Goal: Transaction & Acquisition: Purchase product/service

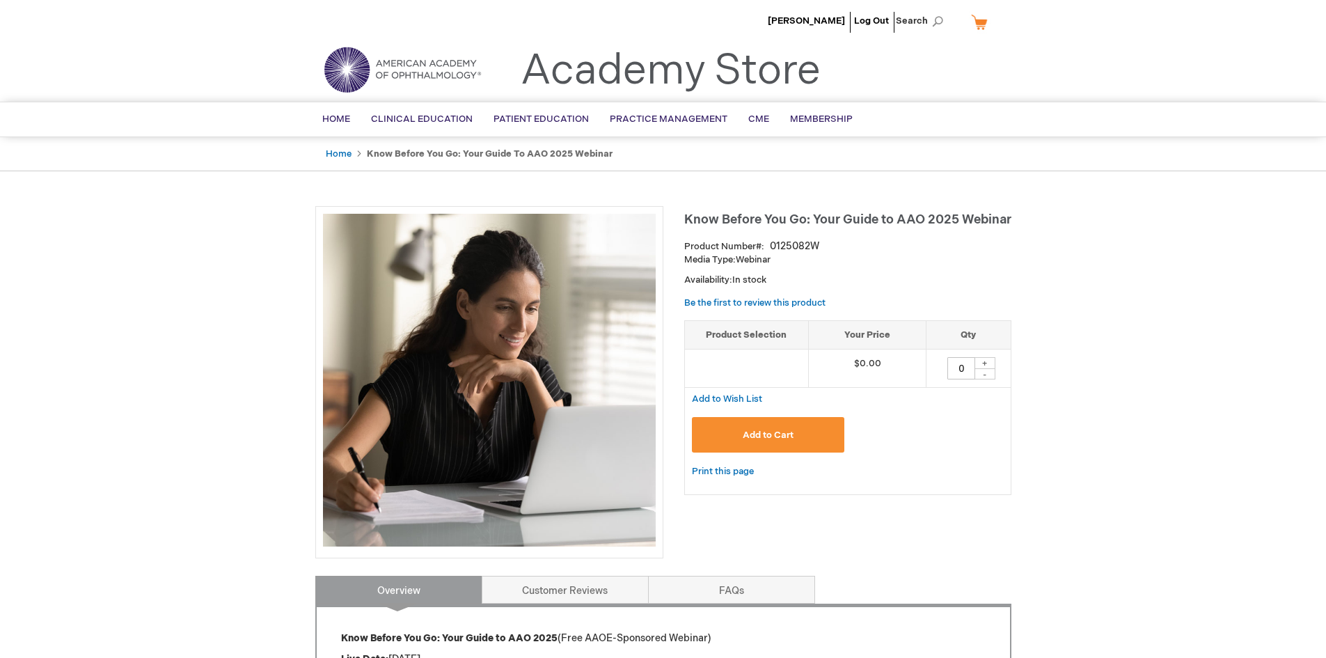
click at [813, 435] on button "Add to Cart" at bounding box center [768, 435] width 153 height 36
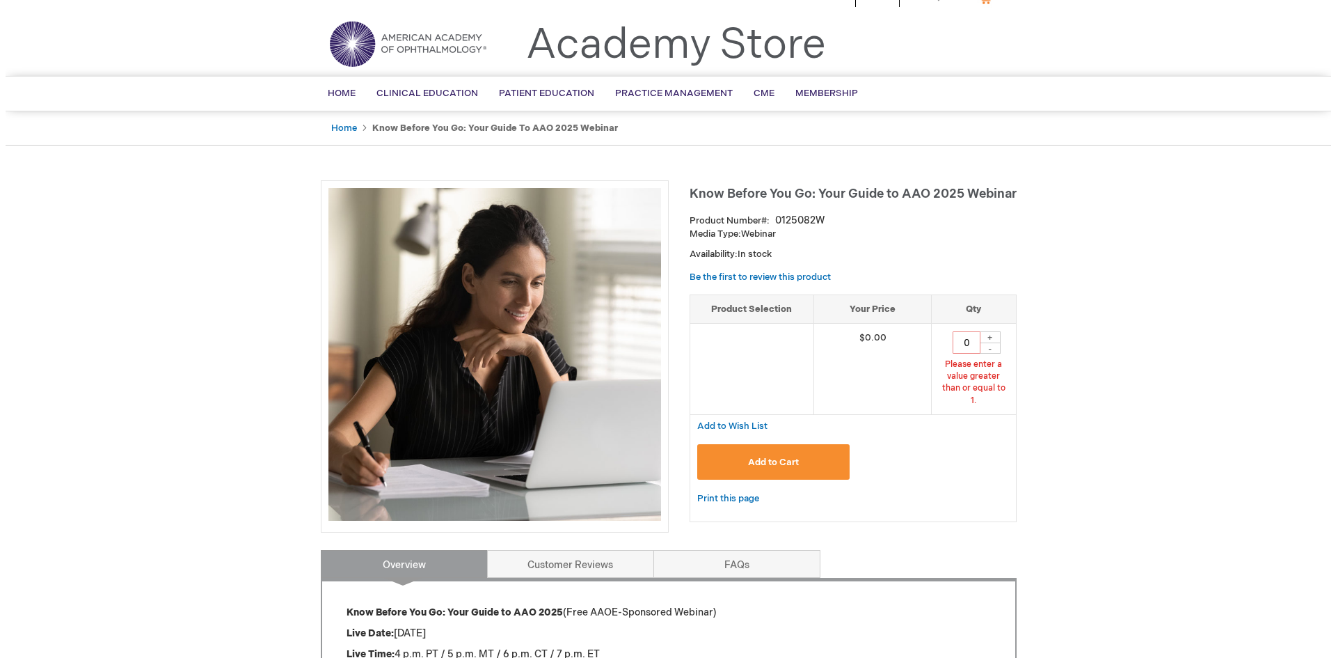
scroll to position [29, 0]
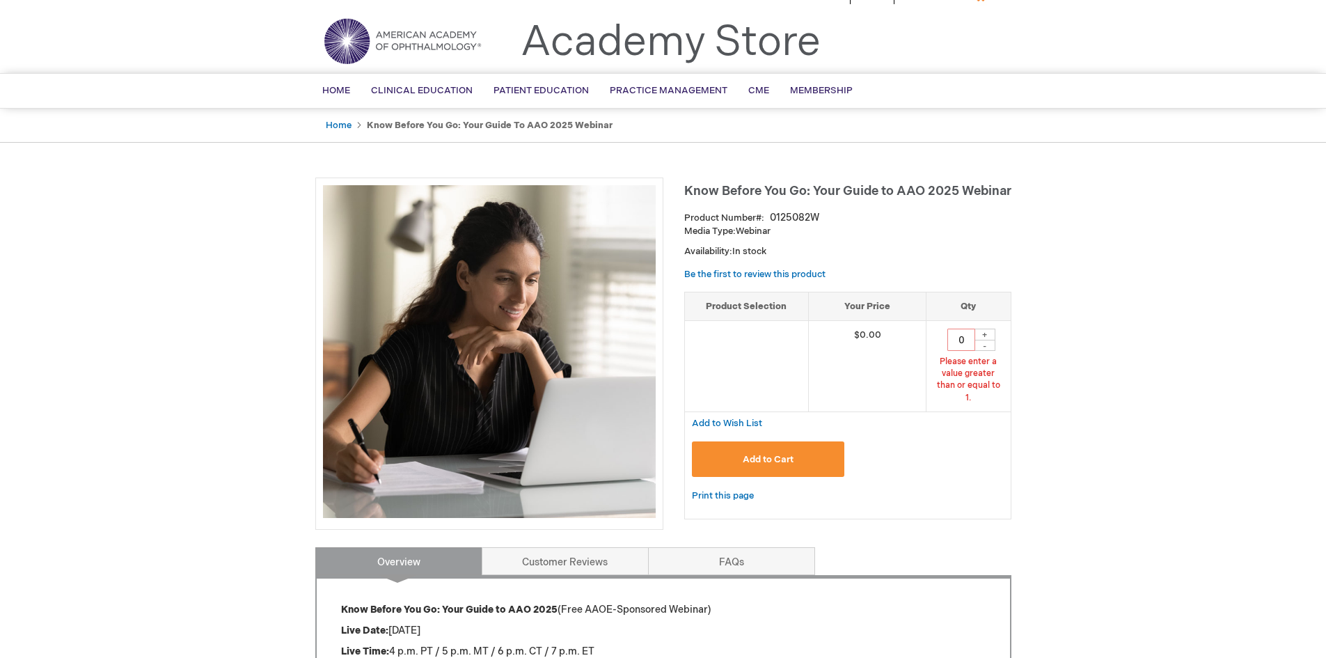
click at [987, 334] on div "+" at bounding box center [985, 335] width 21 height 12
type input "1"
click at [794, 452] on button "Add to Cart" at bounding box center [768, 459] width 153 height 36
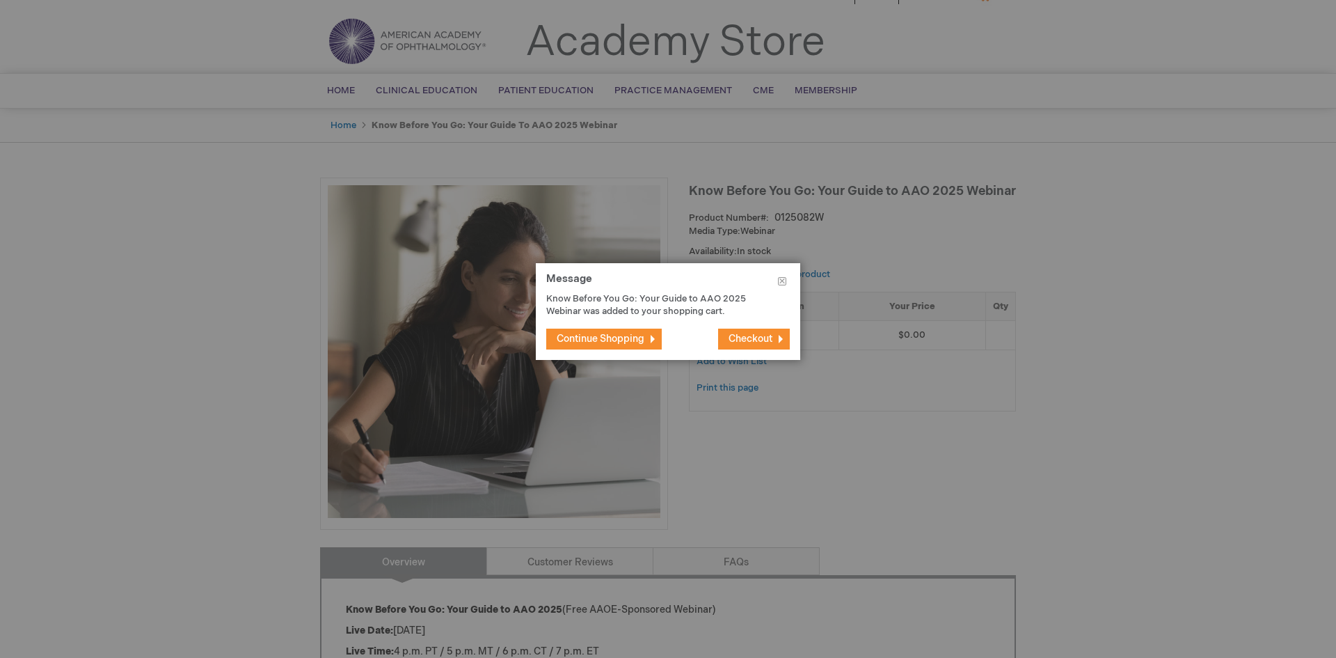
click at [743, 336] on span "Checkout" at bounding box center [751, 339] width 44 height 12
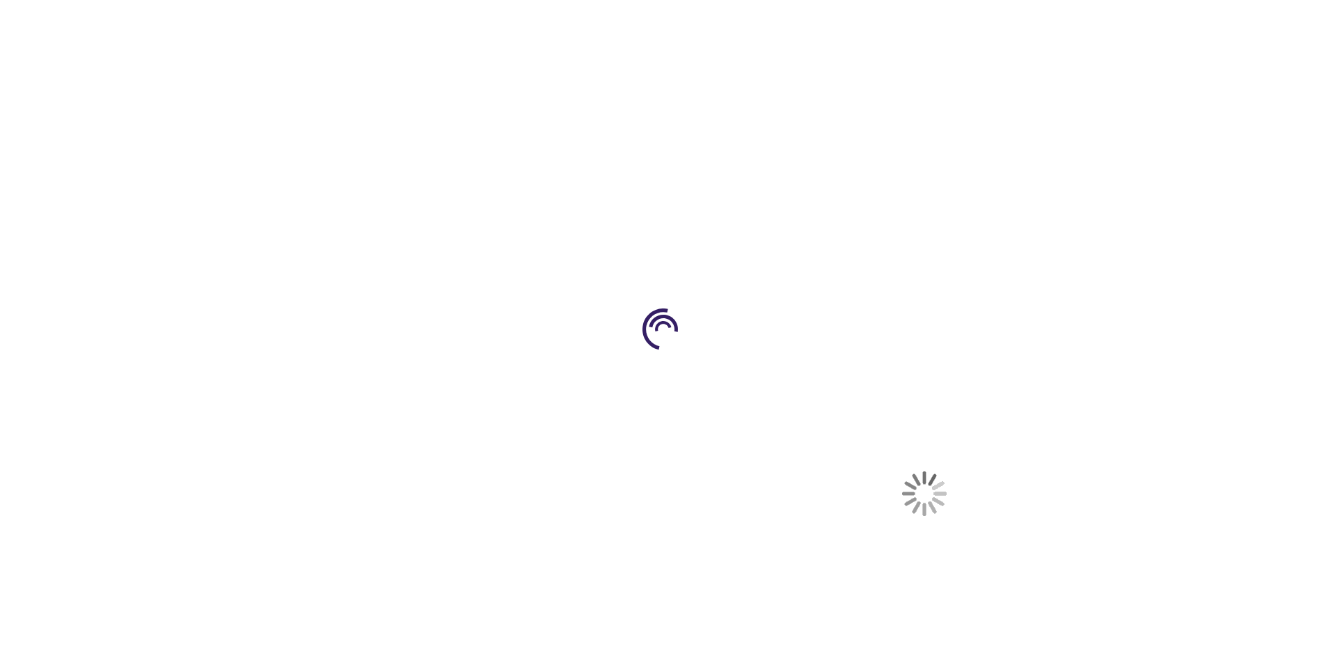
select select "PH"
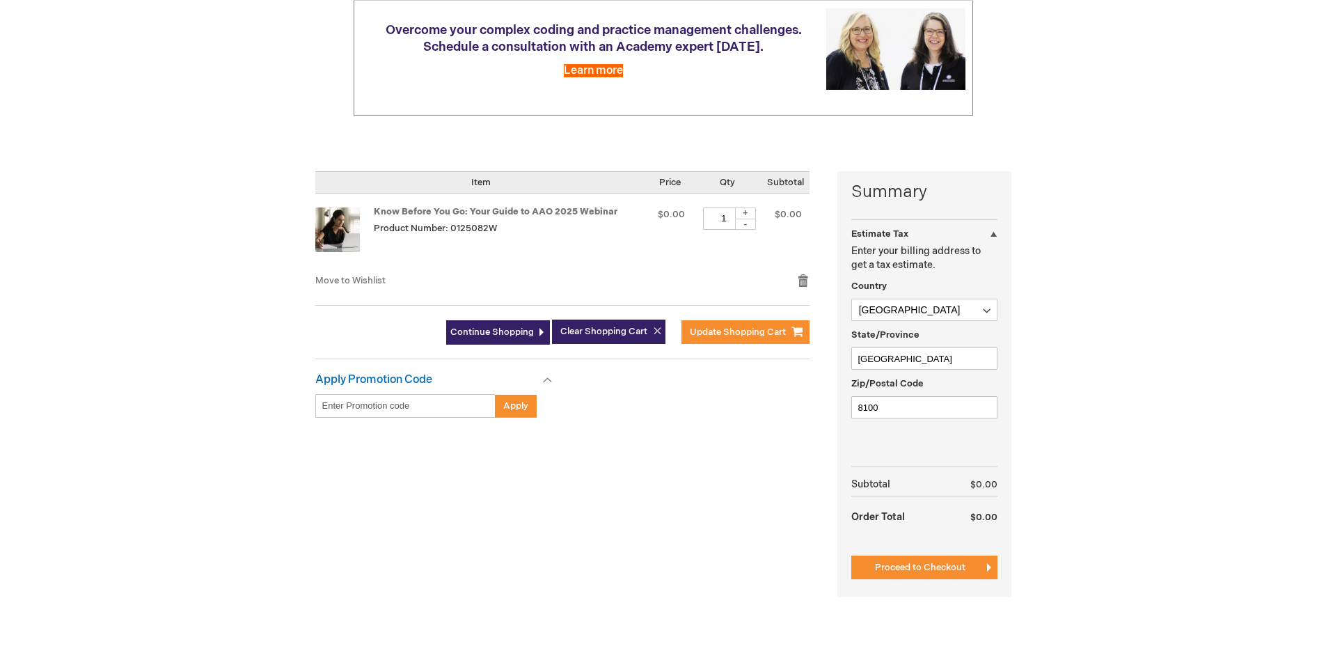
scroll to position [209, 0]
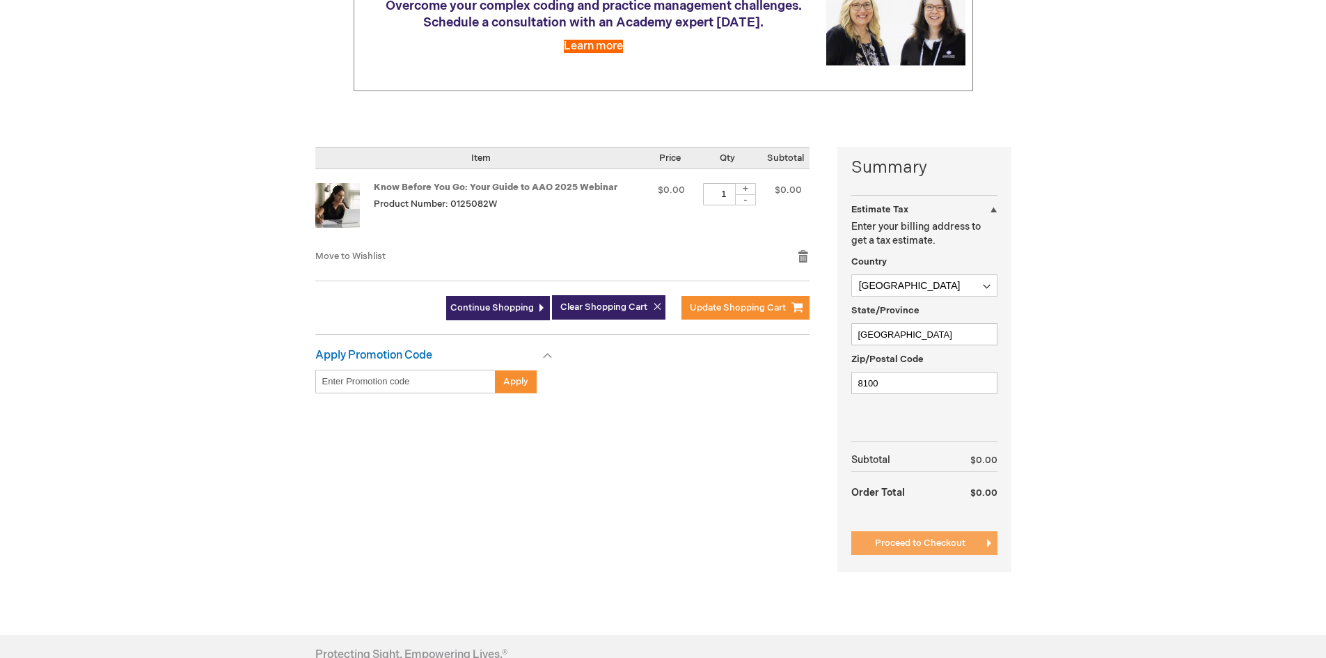
click at [955, 543] on span "Proceed to Checkout" at bounding box center [920, 542] width 90 height 11
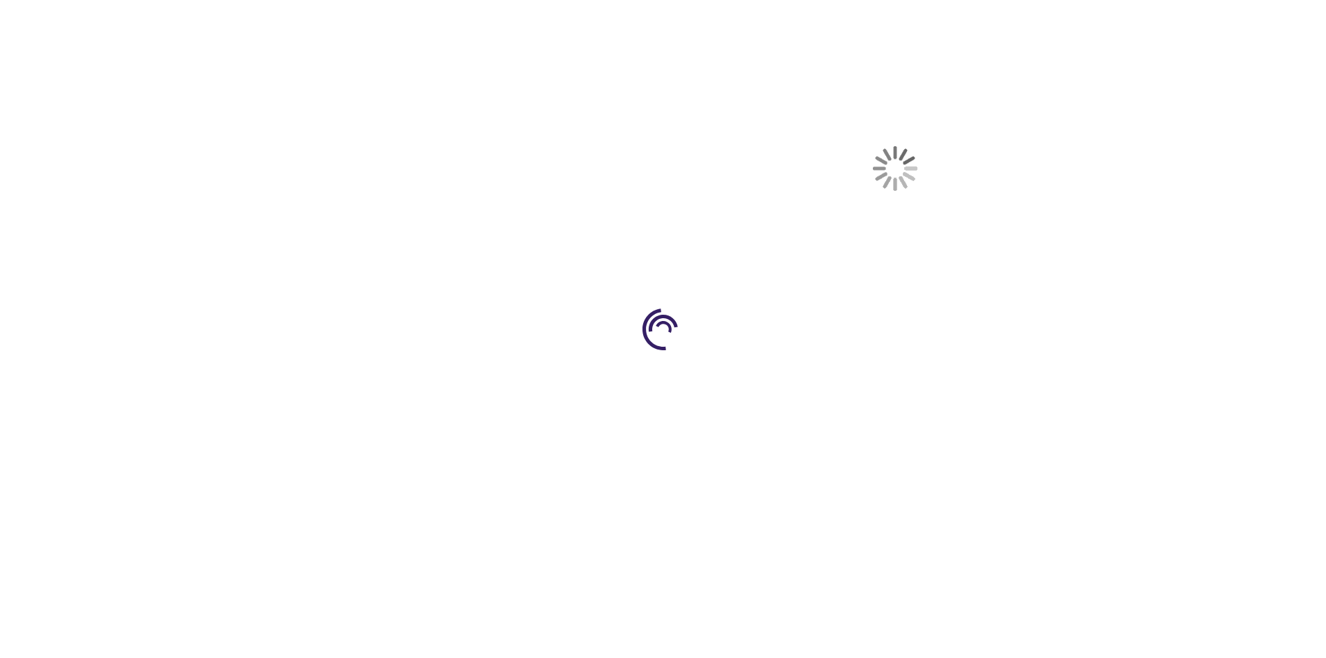
scroll to position [228, 0]
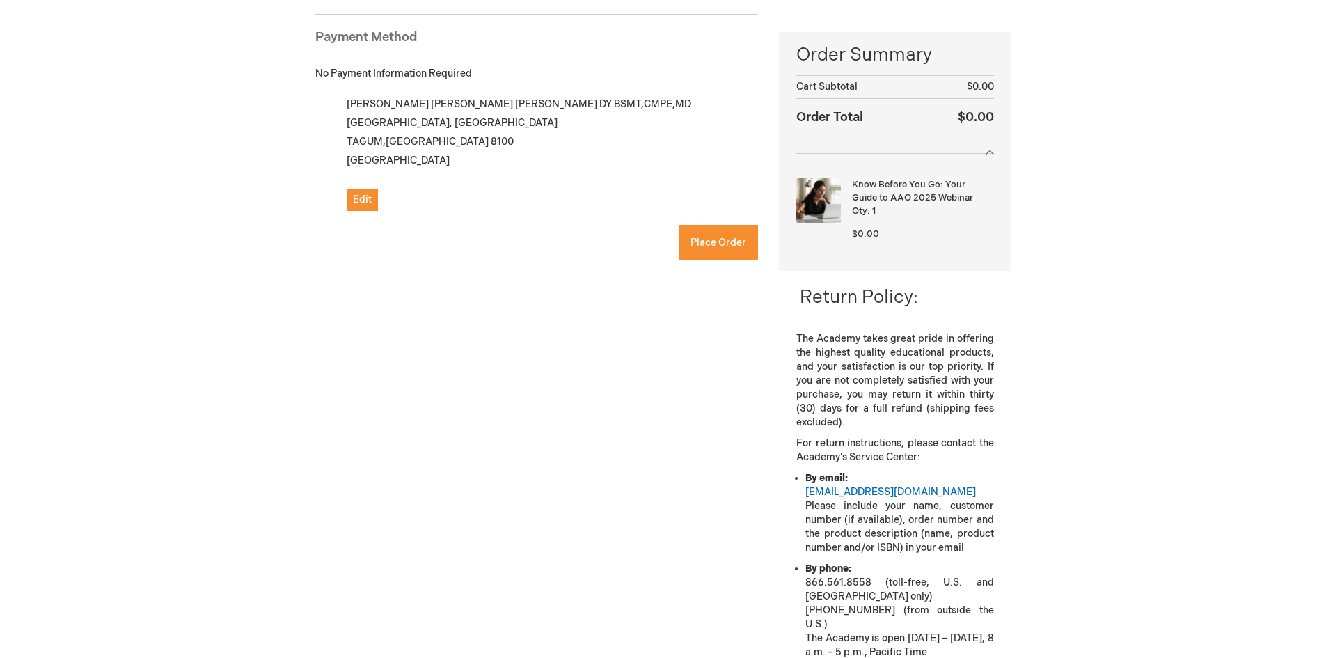
checkbox input "true"
click at [729, 249] on button "Place Order" at bounding box center [718, 243] width 79 height 36
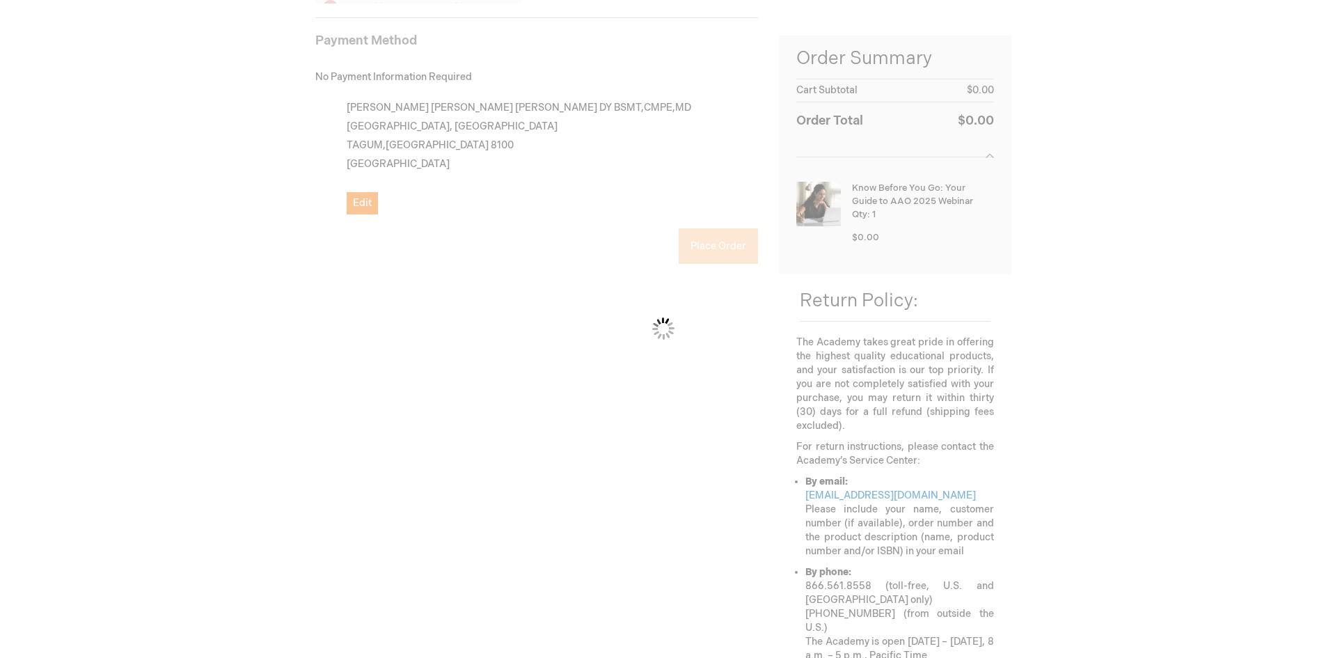
scroll to position [191, 0]
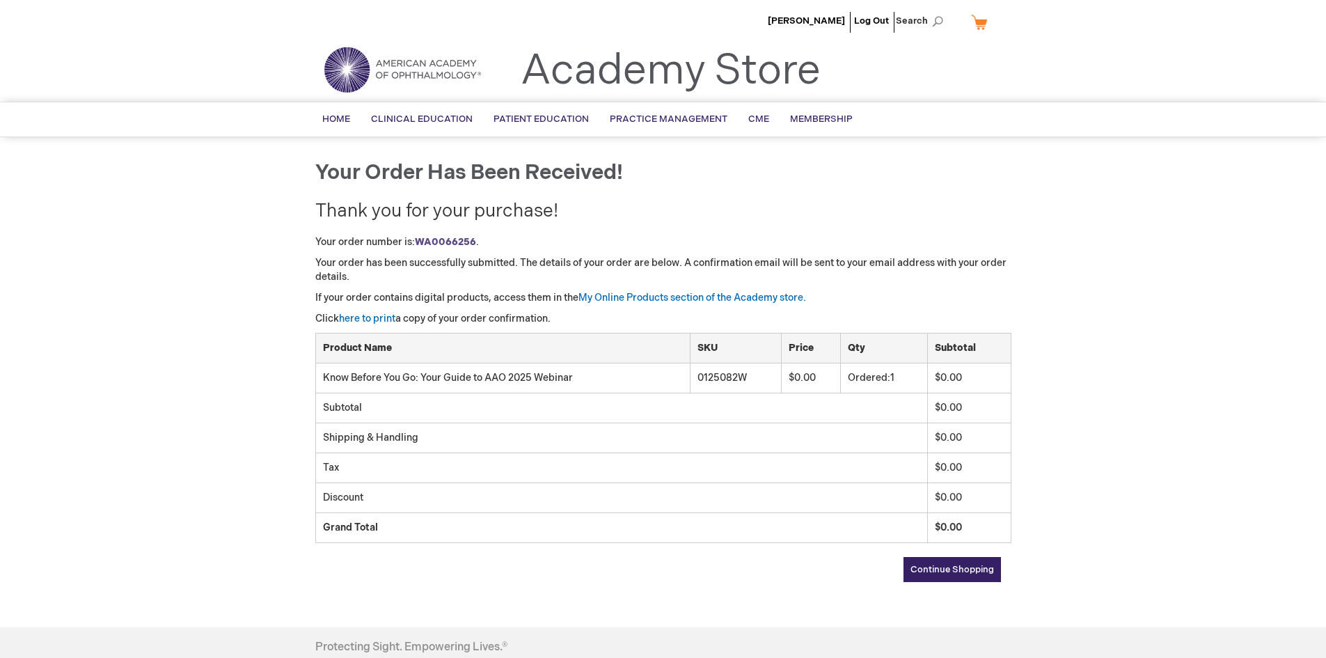
click at [777, 12] on li "[PERSON_NAME]" at bounding box center [806, 21] width 84 height 42
click at [795, 20] on span "[PERSON_NAME]" at bounding box center [806, 20] width 77 height 11
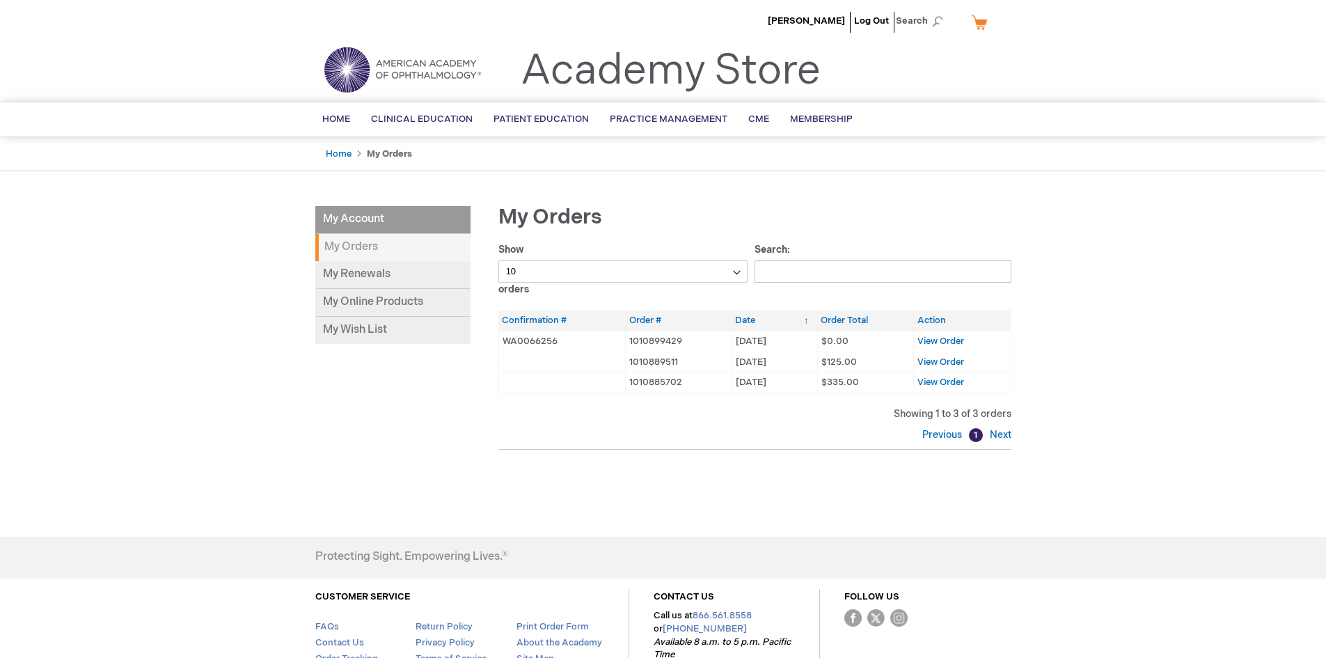
click at [422, 248] on strong "My Orders" at bounding box center [392, 247] width 155 height 27
click at [828, 127] on link "Membership" at bounding box center [822, 119] width 84 height 34
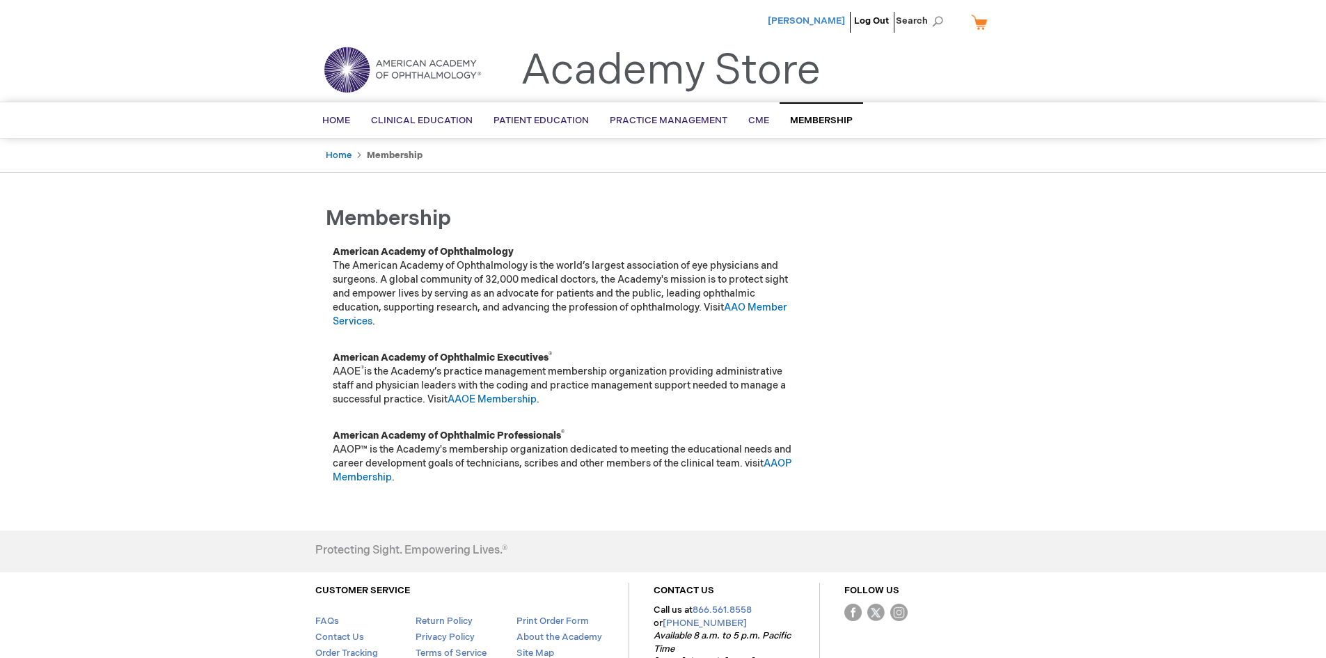
click at [778, 18] on span "[PERSON_NAME]" at bounding box center [806, 20] width 77 height 11
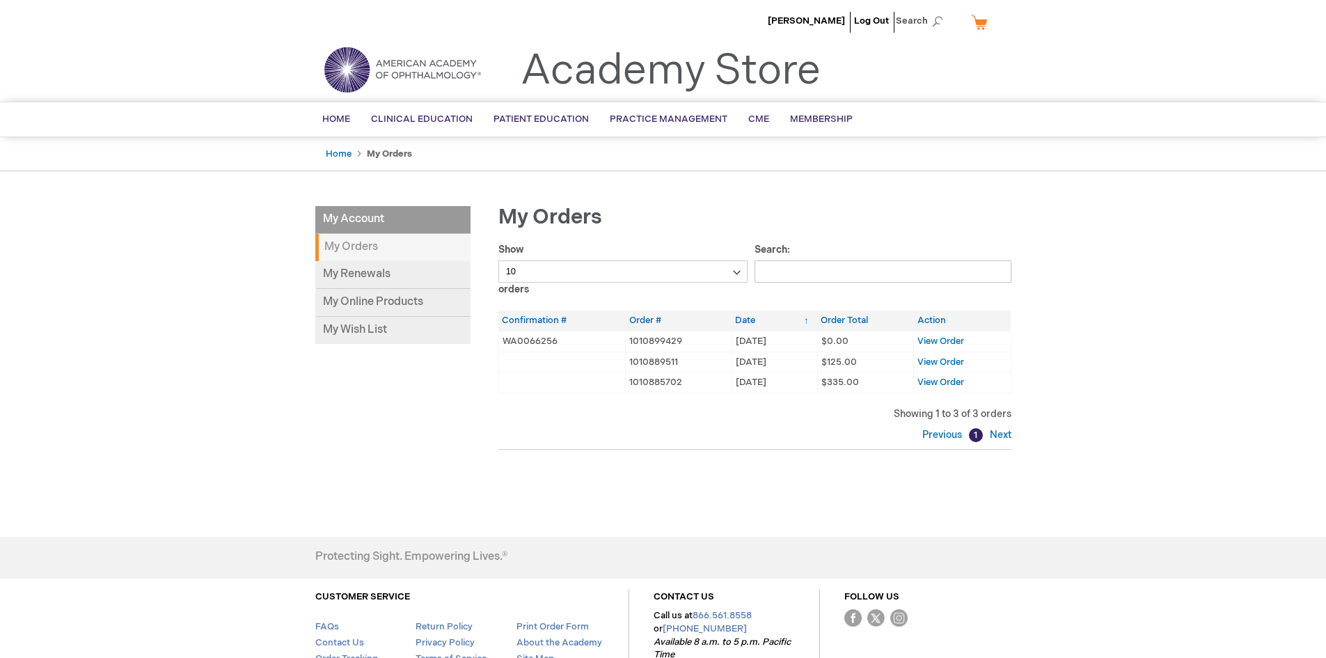
click at [388, 219] on li "My Account" at bounding box center [392, 220] width 155 height 28
click at [354, 214] on li "My Account" at bounding box center [392, 220] width 155 height 28
click at [358, 227] on li "My Account" at bounding box center [392, 220] width 155 height 28
click at [356, 219] on li "My Account" at bounding box center [392, 220] width 155 height 28
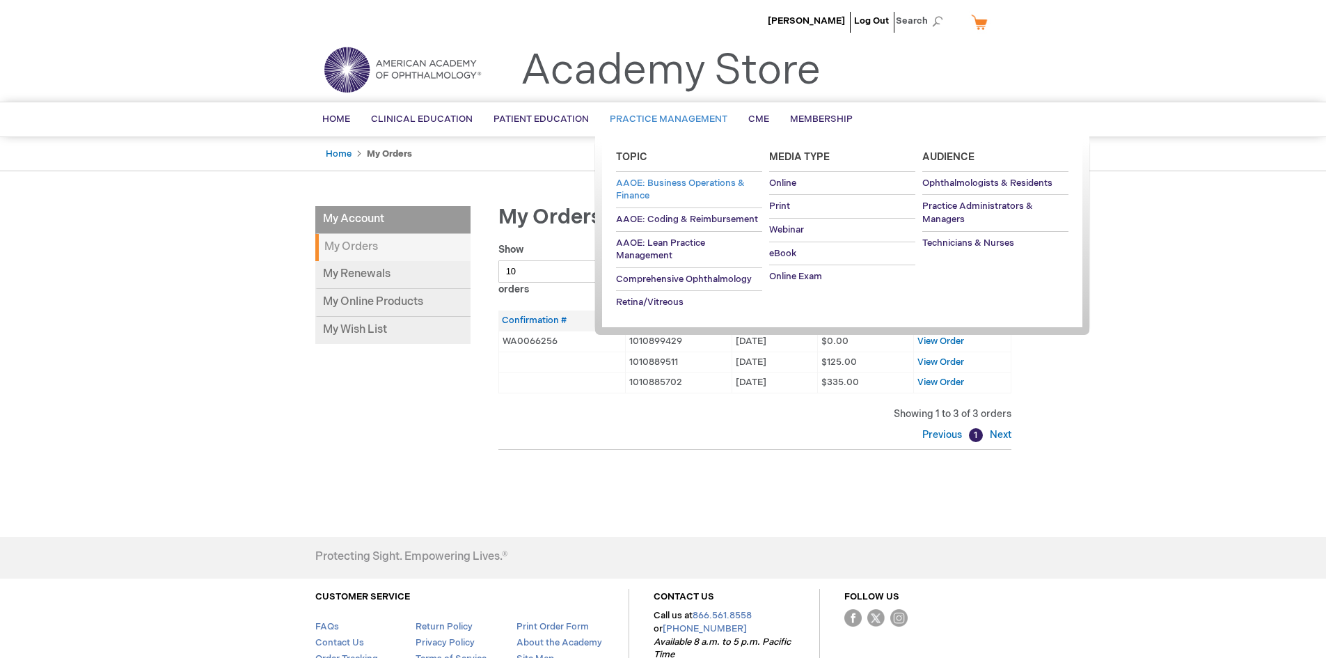
click at [659, 184] on span "AAOE: Business Operations & Finance" at bounding box center [680, 190] width 129 height 24
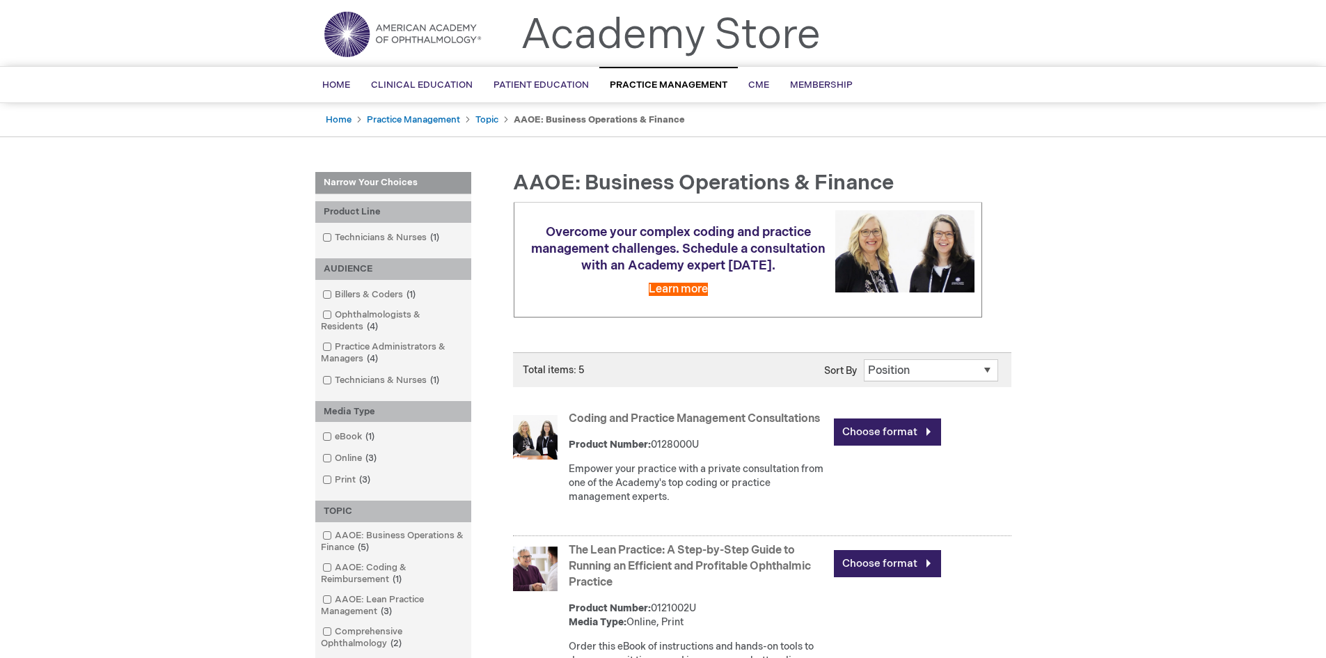
scroll to position [70, 0]
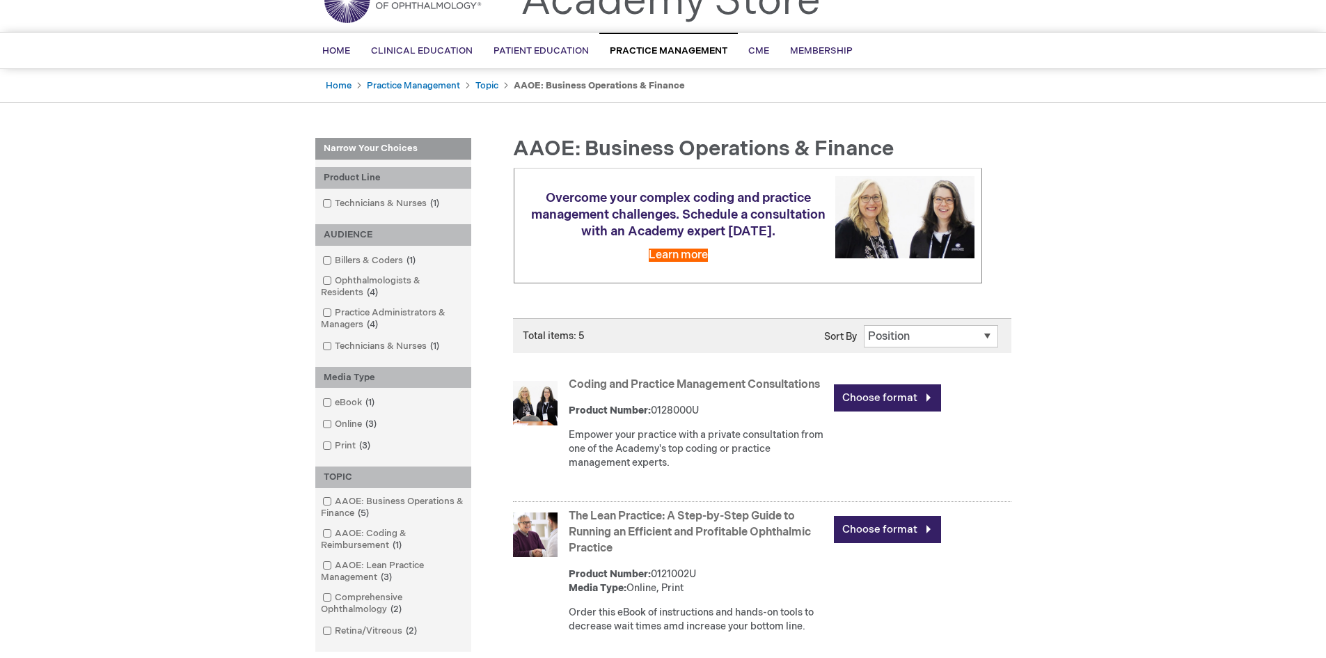
click at [940, 347] on select "Position Product Name : A to Z Product Name : Z to A Price : Low to High Price …" at bounding box center [931, 336] width 134 height 22
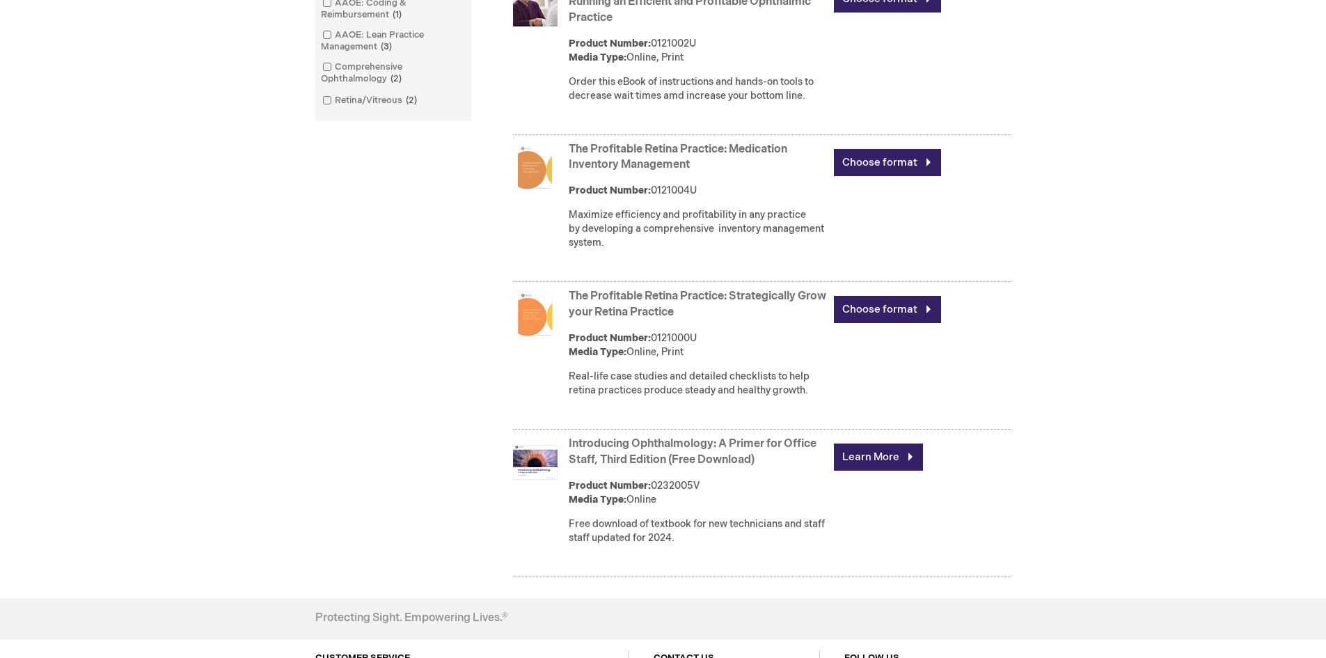
scroll to position [626, 0]
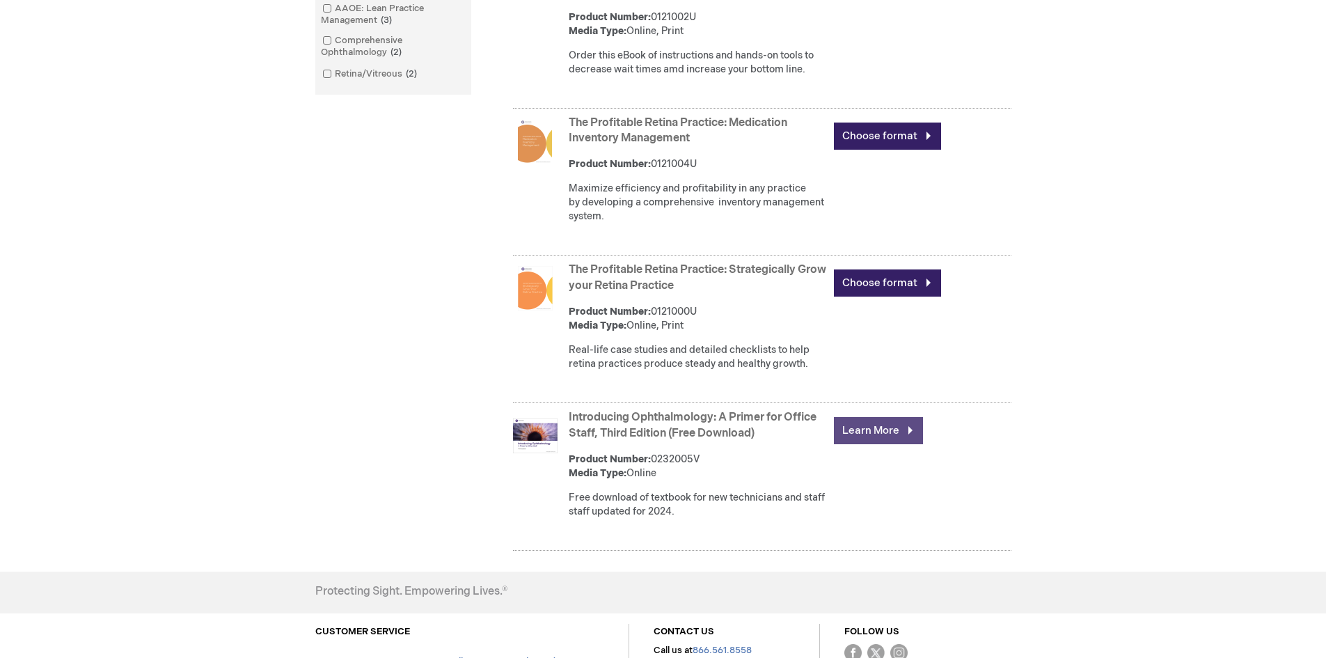
click at [858, 444] on link "Learn More" at bounding box center [878, 430] width 89 height 27
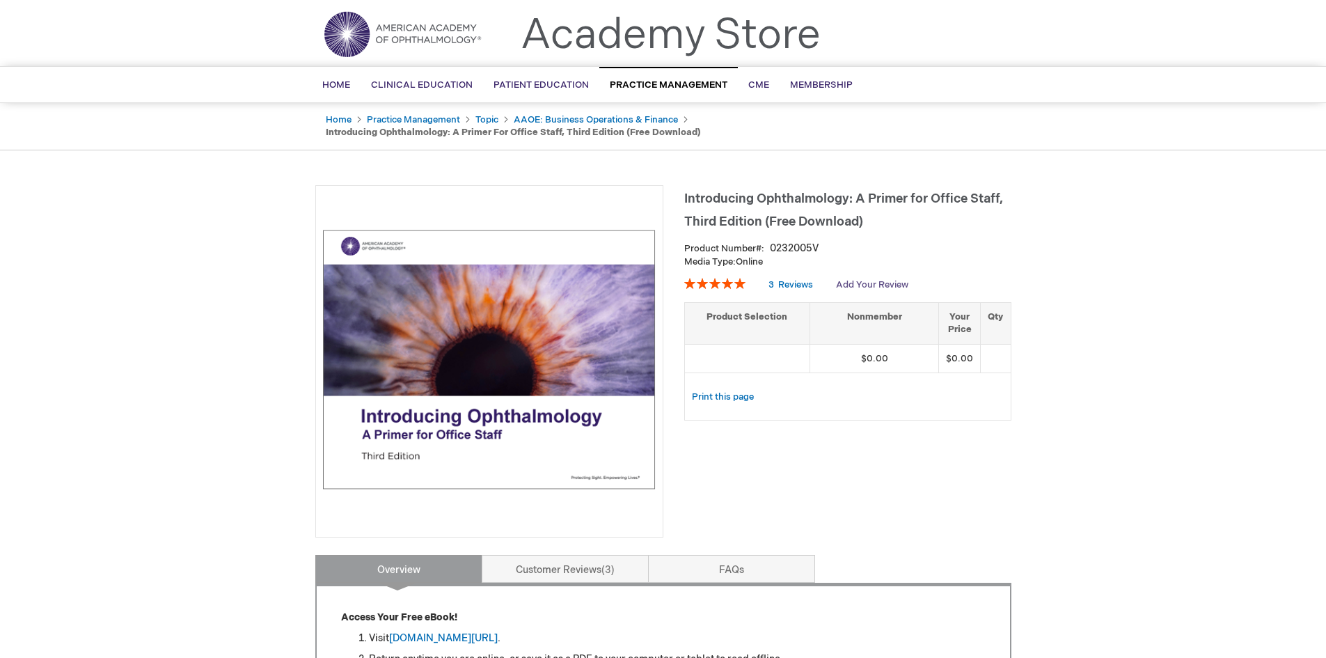
scroll to position [70, 0]
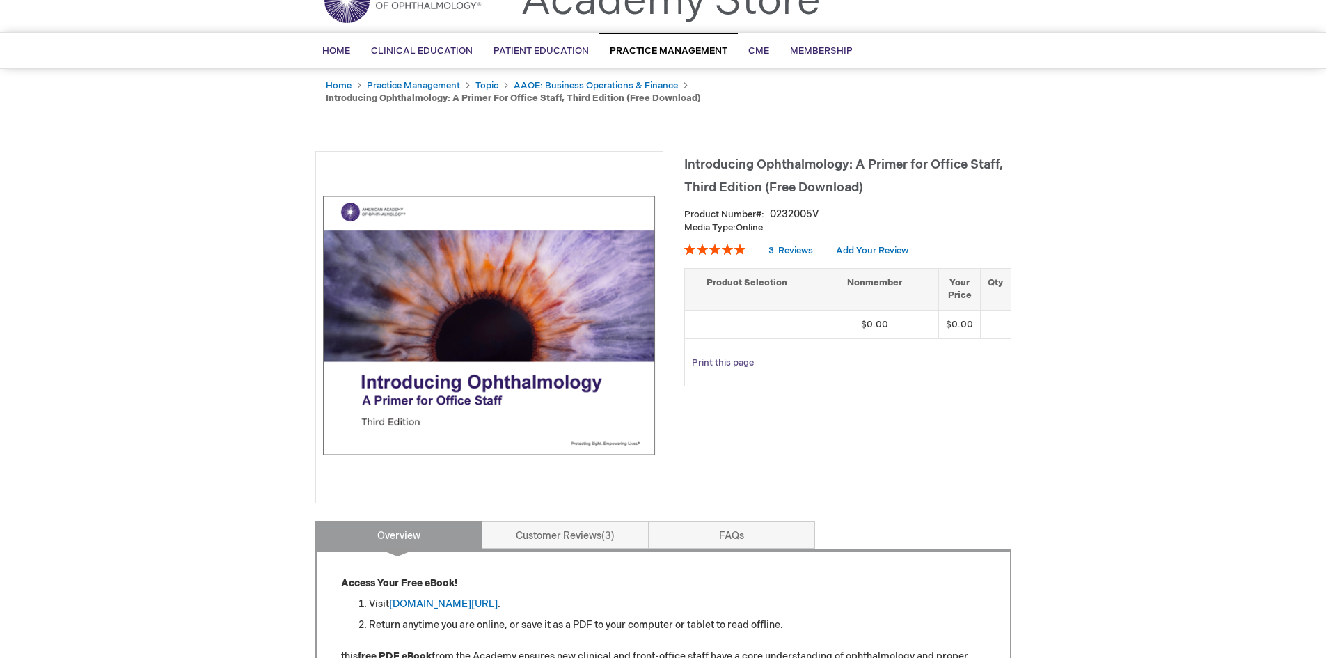
click at [745, 358] on link "Print this page" at bounding box center [723, 362] width 62 height 17
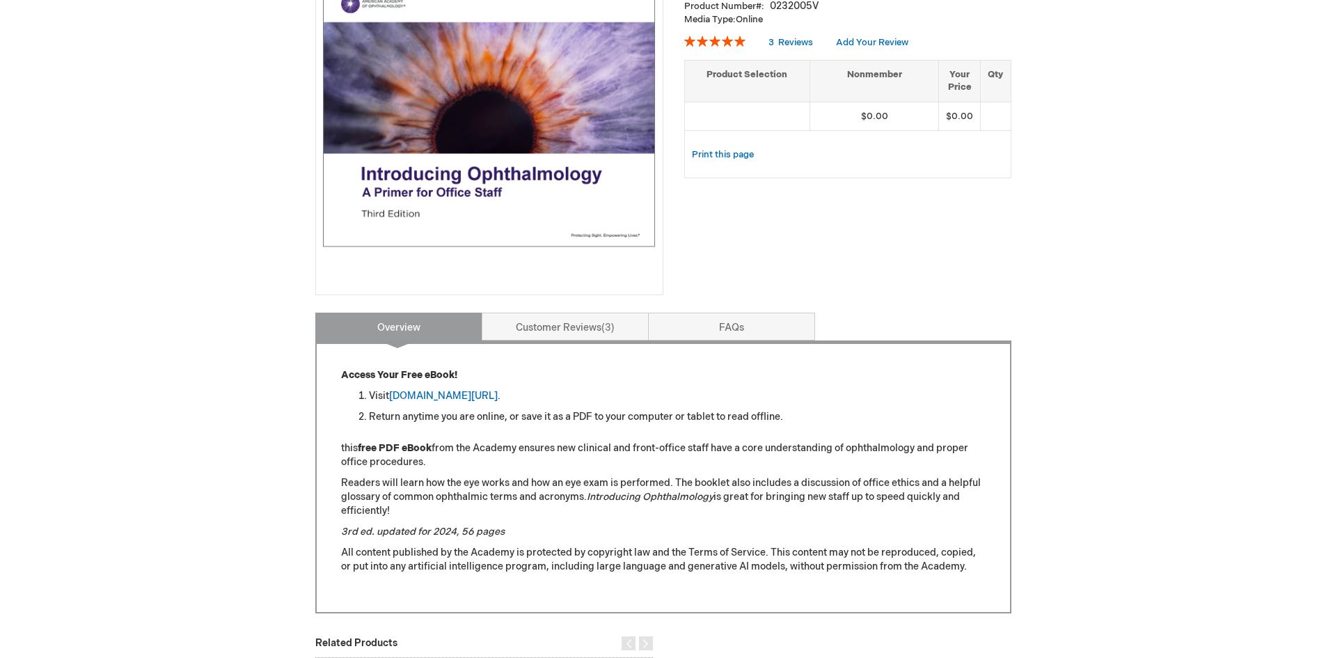
scroll to position [278, 0]
click at [471, 392] on link "aao.org/introducing_ophthalmology" at bounding box center [443, 395] width 109 height 12
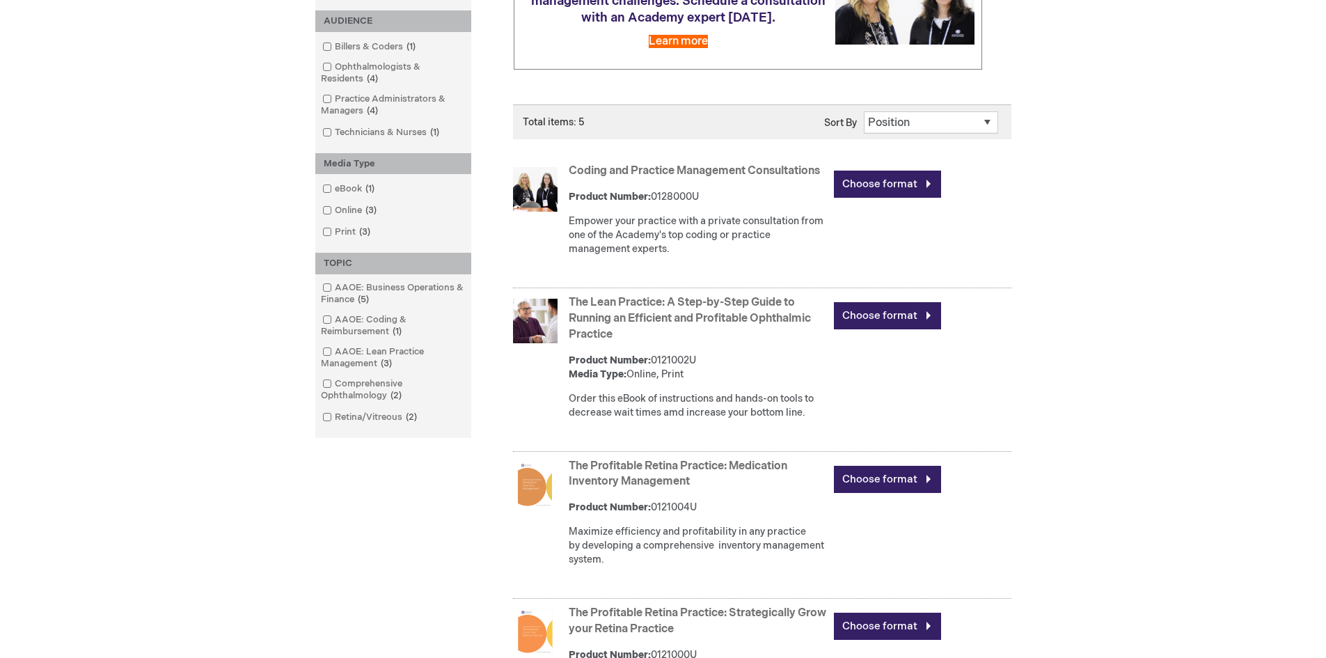
scroll to position [348, 0]
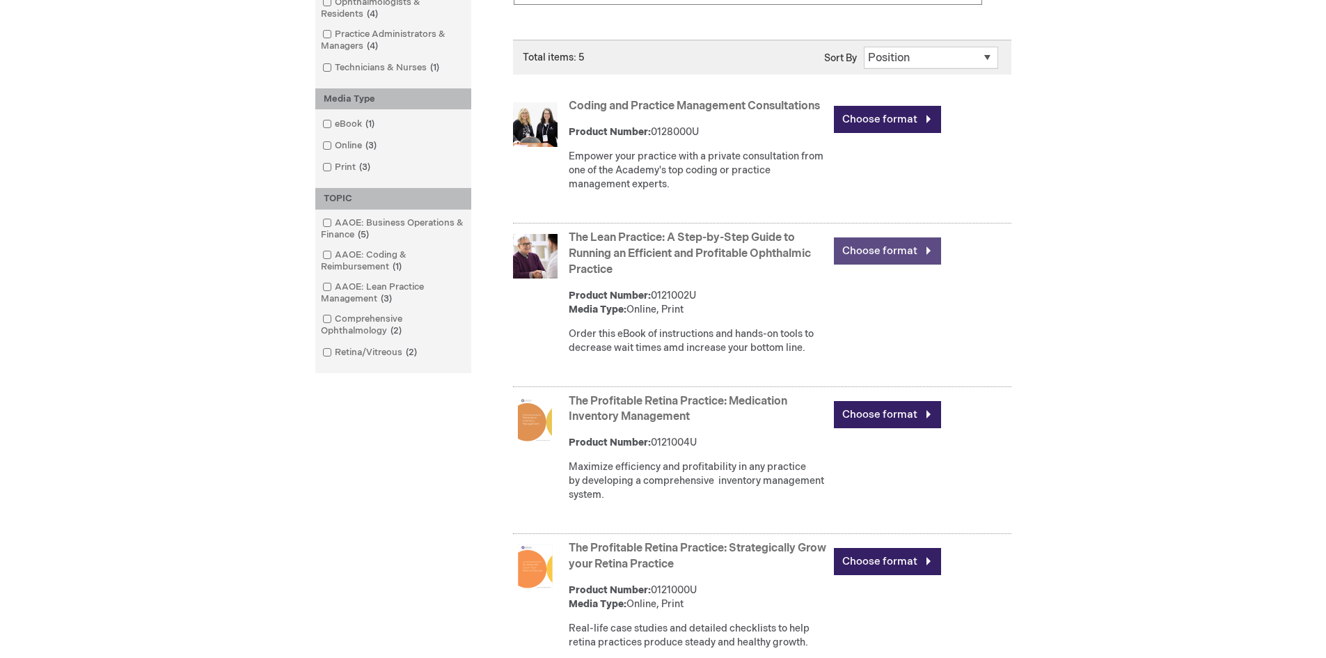
click at [901, 265] on link "Choose format" at bounding box center [887, 250] width 107 height 27
